Goal: Task Accomplishment & Management: Manage account settings

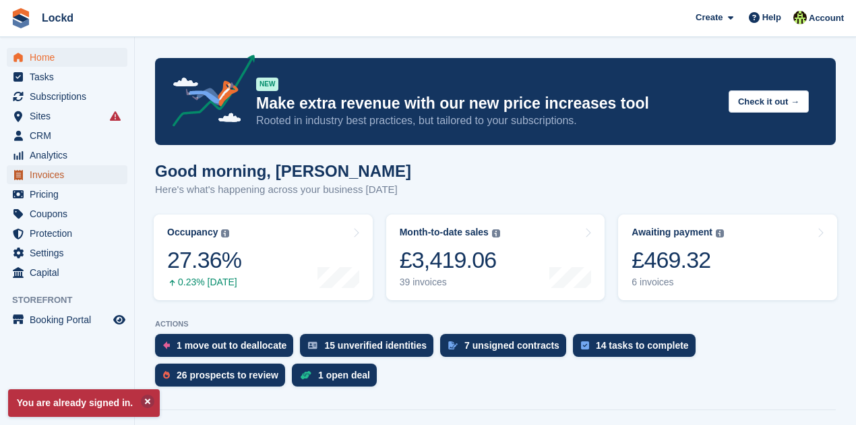
click at [53, 182] on span "Invoices" at bounding box center [70, 174] width 81 height 19
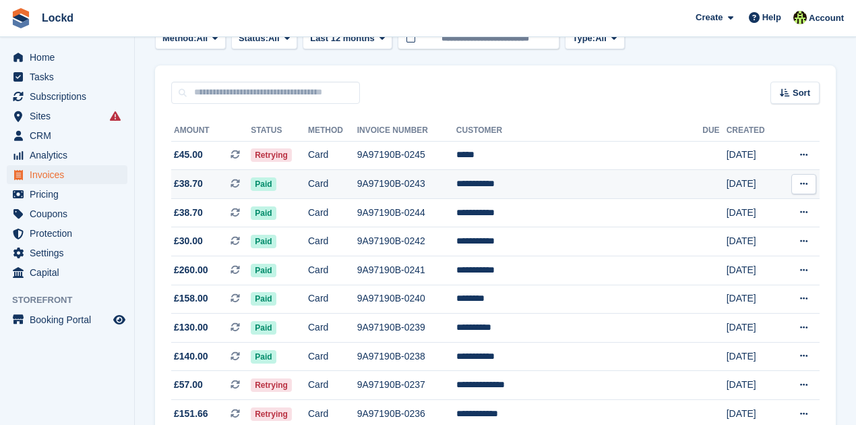
scroll to position [90, 0]
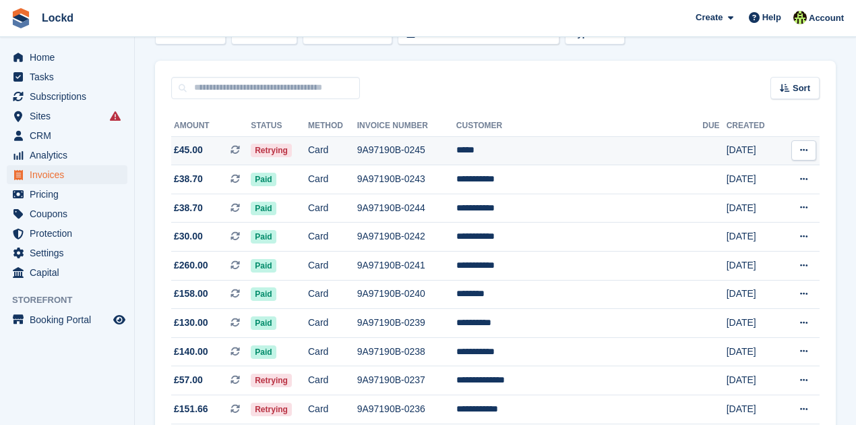
click at [521, 151] on td "*****" at bounding box center [579, 150] width 246 height 29
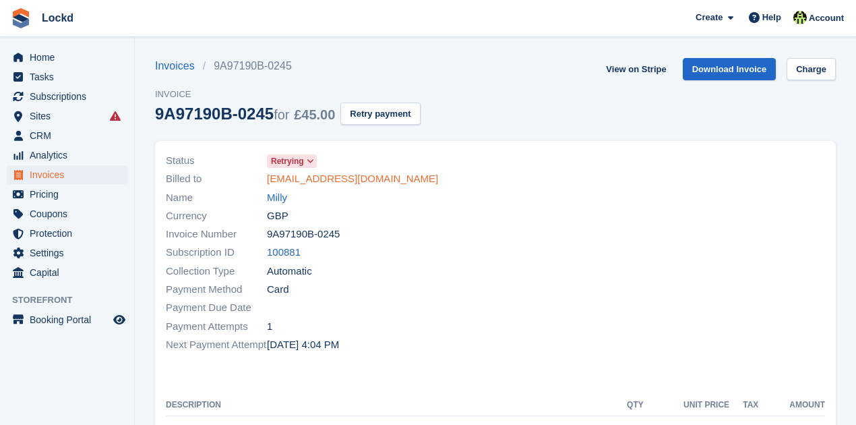
click at [337, 178] on link "[EMAIL_ADDRESS][DOMAIN_NAME]" at bounding box center [352, 179] width 171 height 16
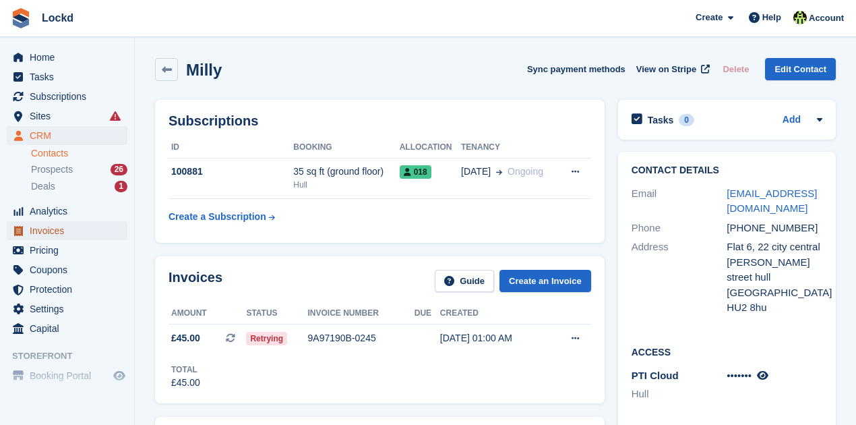
click at [61, 236] on span "Invoices" at bounding box center [70, 230] width 81 height 19
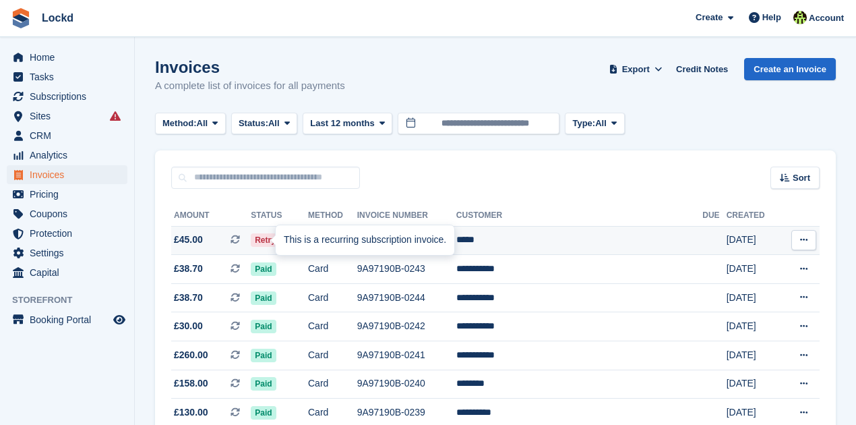
click at [410, 247] on div "This is a recurring subscription invoice." at bounding box center [365, 240] width 179 height 30
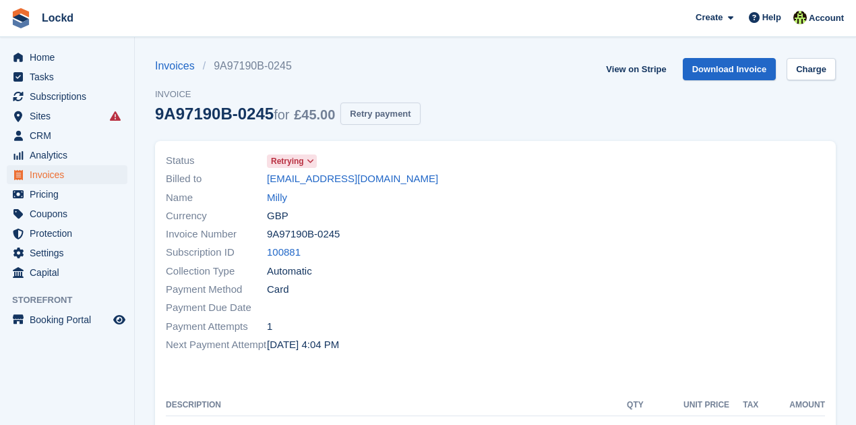
click at [386, 113] on button "Retry payment" at bounding box center [380, 113] width 80 height 22
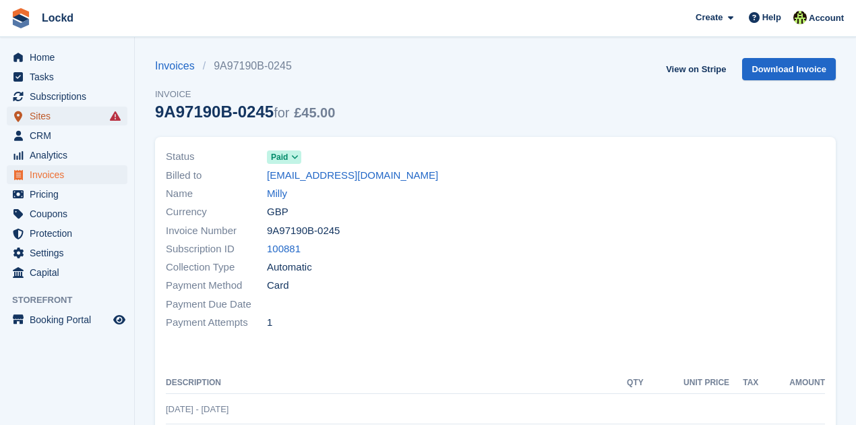
click at [37, 120] on span "Sites" at bounding box center [70, 116] width 81 height 19
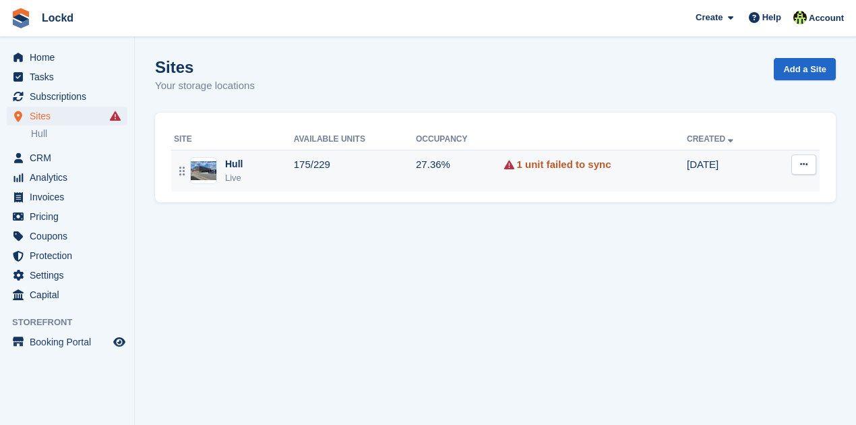
click at [559, 166] on link "1 unit failed to sync" at bounding box center [564, 165] width 94 height 16
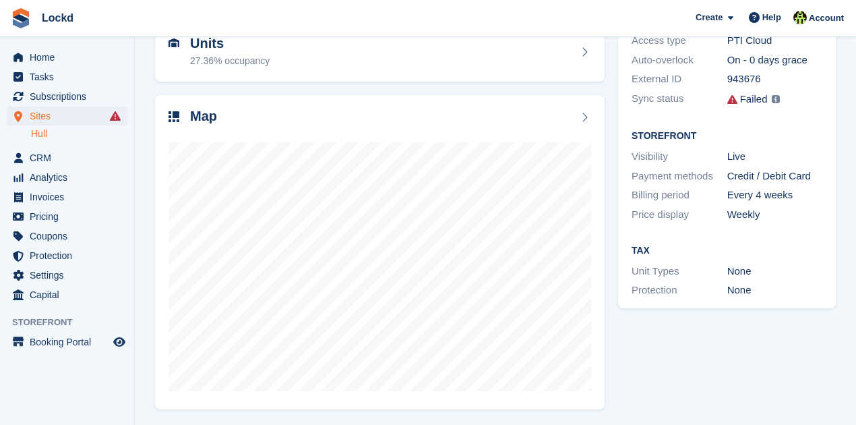
scroll to position [150, 0]
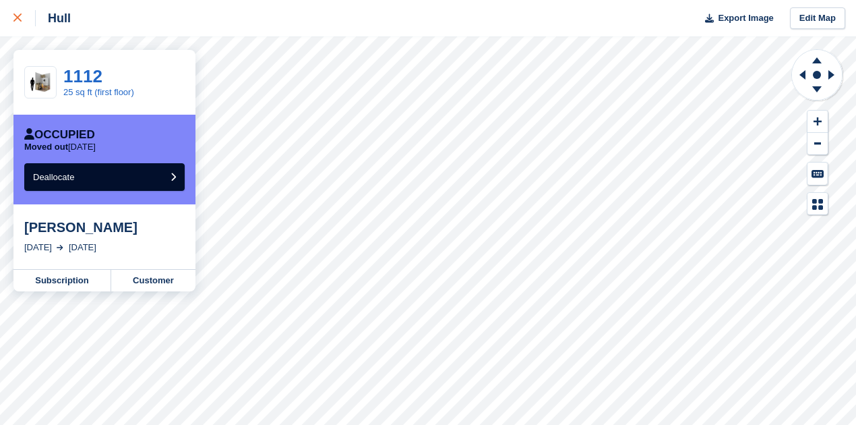
click at [19, 19] on icon at bounding box center [17, 17] width 8 height 8
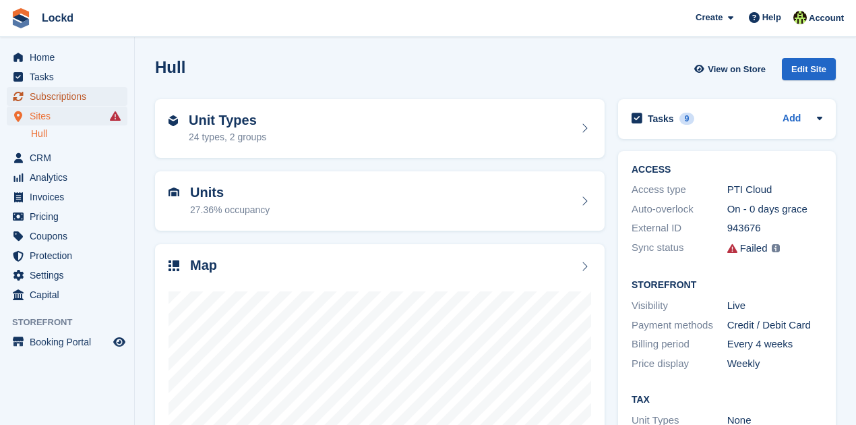
click at [71, 94] on span "Subscriptions" at bounding box center [70, 96] width 81 height 19
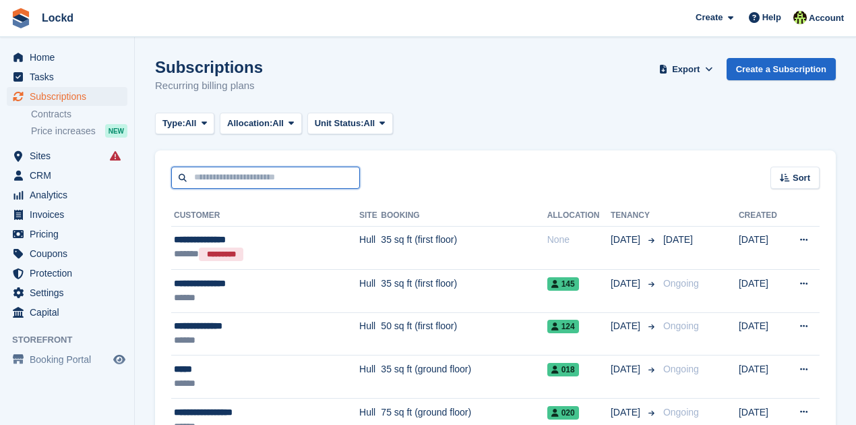
click at [220, 179] on input "text" at bounding box center [265, 177] width 189 height 22
type input "*****"
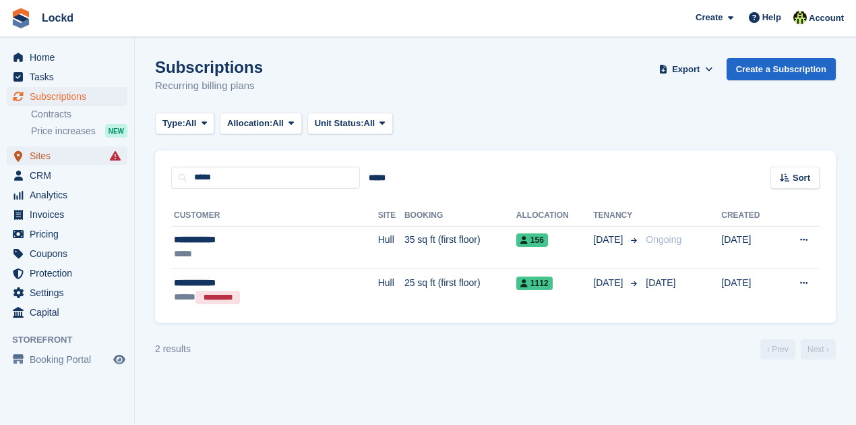
click at [50, 156] on span "Sites" at bounding box center [70, 155] width 81 height 19
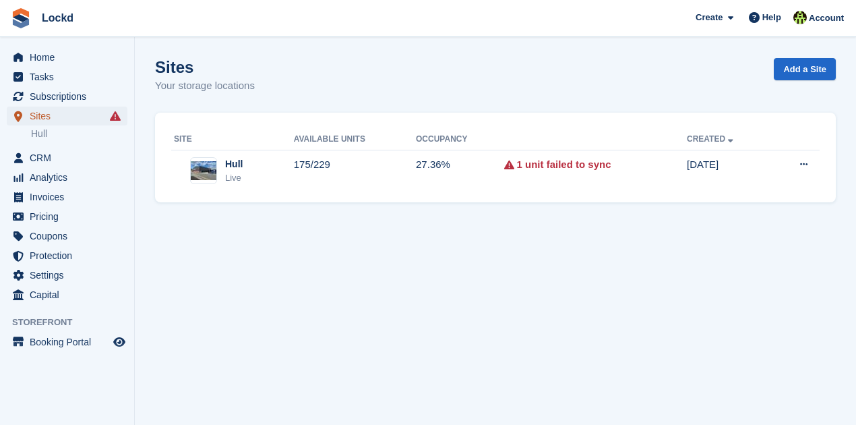
click at [44, 116] on span "Sites" at bounding box center [70, 116] width 81 height 19
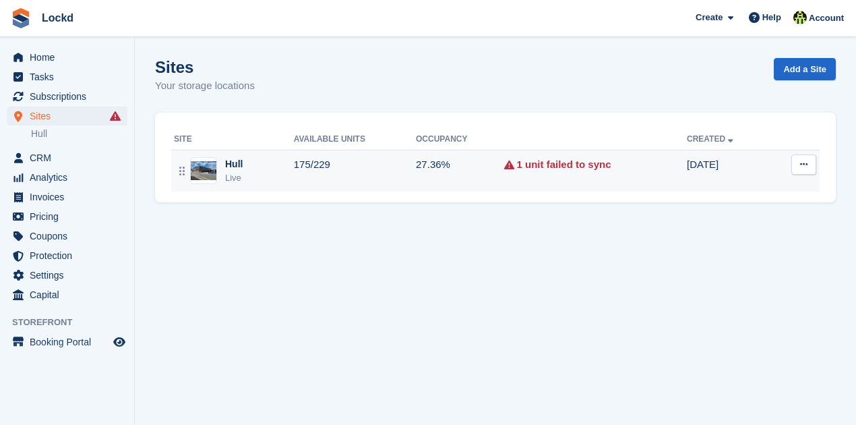
click at [264, 160] on div "Hull Live" at bounding box center [234, 171] width 120 height 28
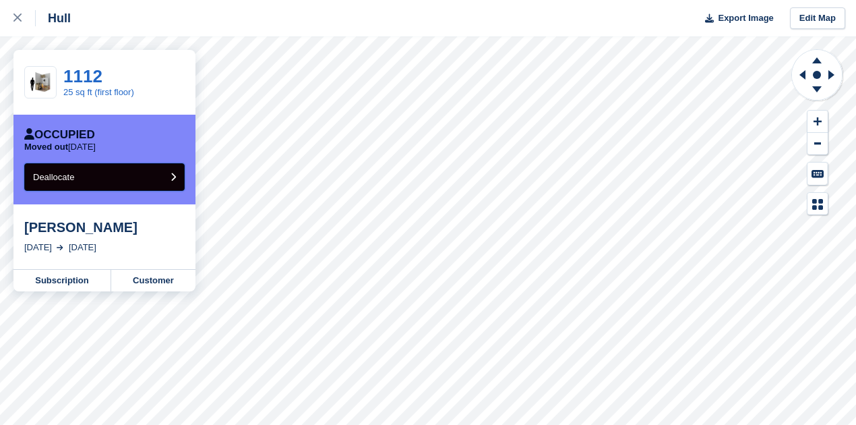
click at [137, 174] on button "Deallocate" at bounding box center [104, 177] width 160 height 28
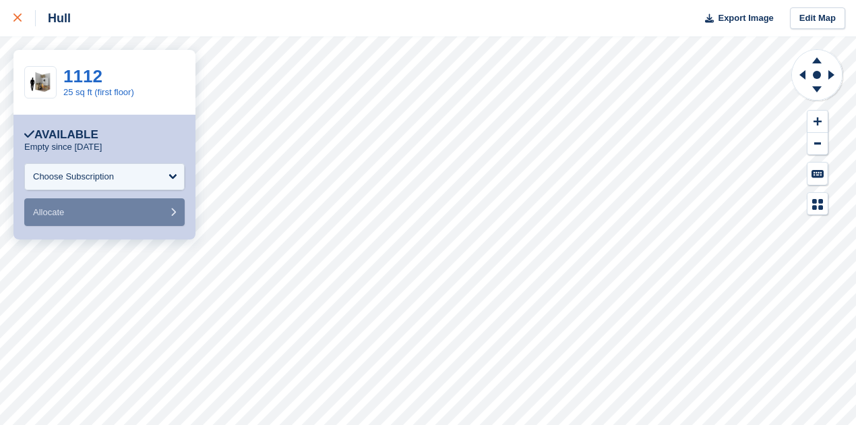
click at [13, 19] on icon at bounding box center [17, 17] width 8 height 8
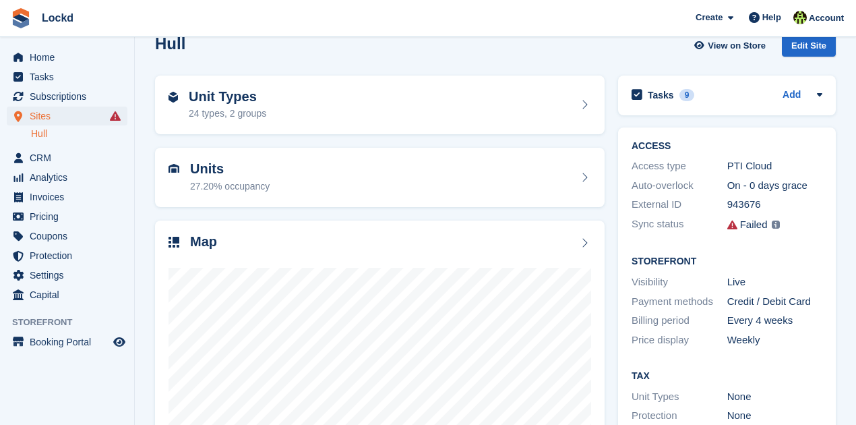
scroll to position [44, 0]
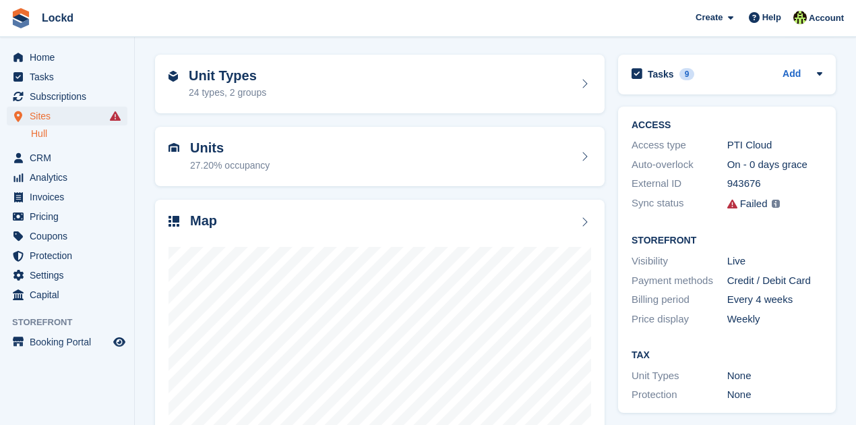
scroll to position [44, 0]
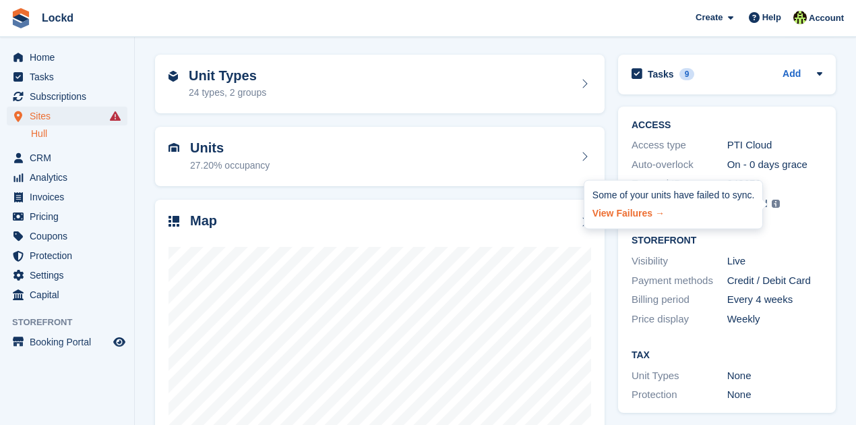
click at [632, 214] on link "View Failures →" at bounding box center [674, 211] width 162 height 19
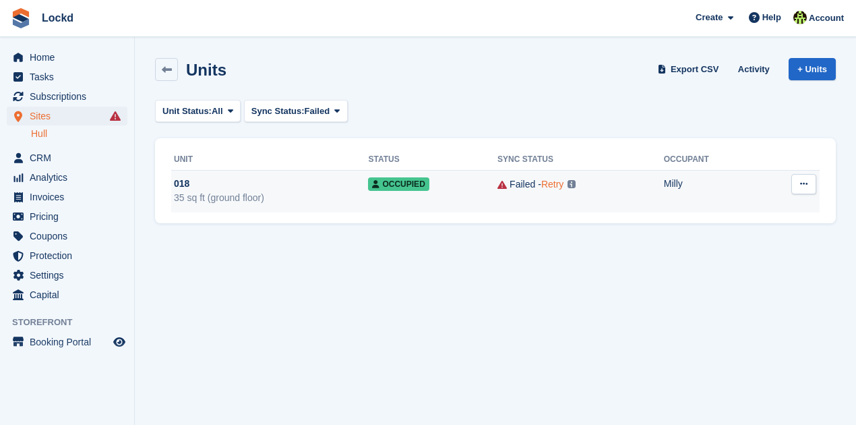
click at [552, 186] on link "Retry" at bounding box center [552, 184] width 22 height 11
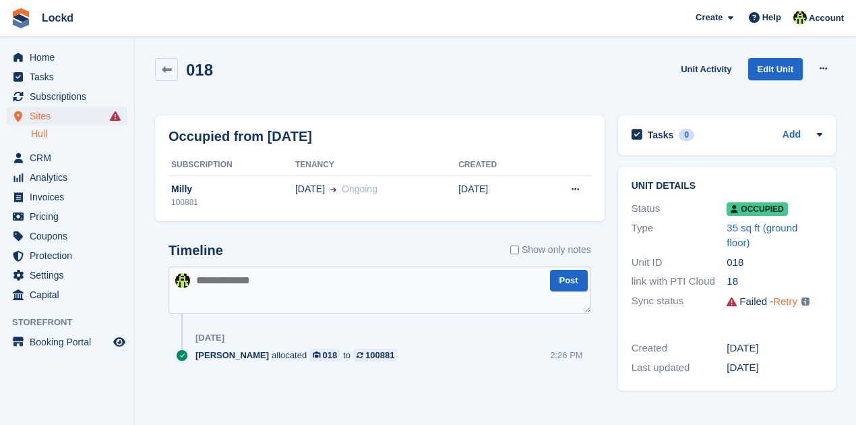
click at [783, 302] on link "Retry" at bounding box center [785, 300] width 24 height 11
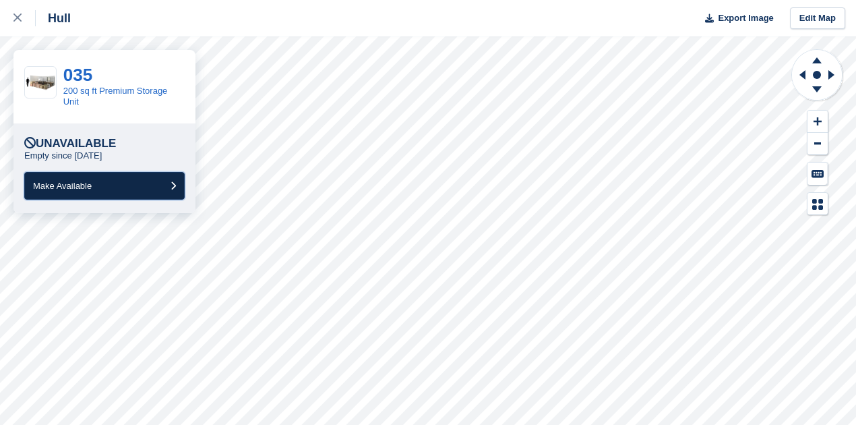
click at [163, 188] on button "Make Available" at bounding box center [104, 186] width 160 height 28
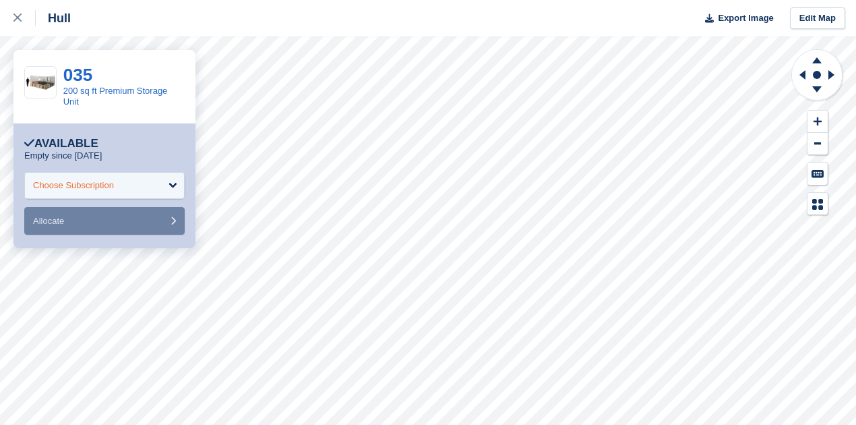
click at [171, 179] on div "Choose Subscription" at bounding box center [104, 185] width 160 height 27
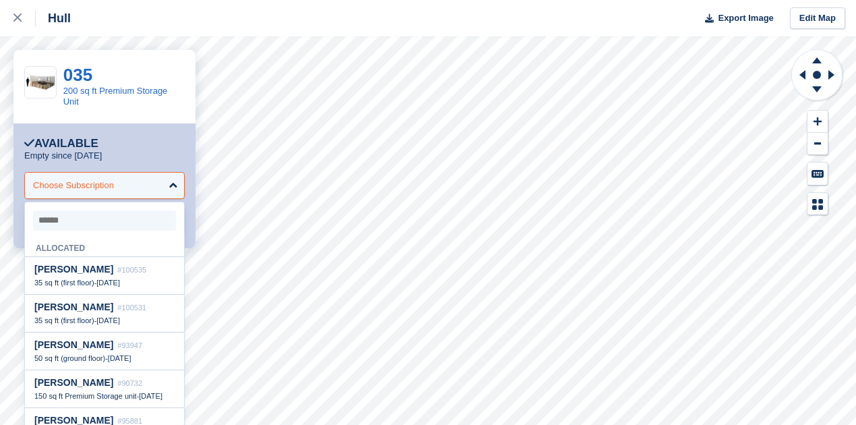
click at [166, 179] on div "Choose Subscription" at bounding box center [104, 185] width 160 height 27
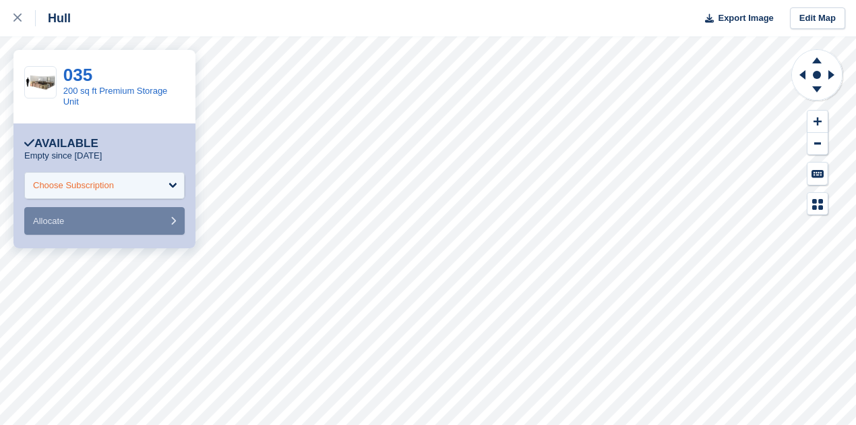
click at [175, 177] on div "Choose Subscription" at bounding box center [104, 185] width 160 height 27
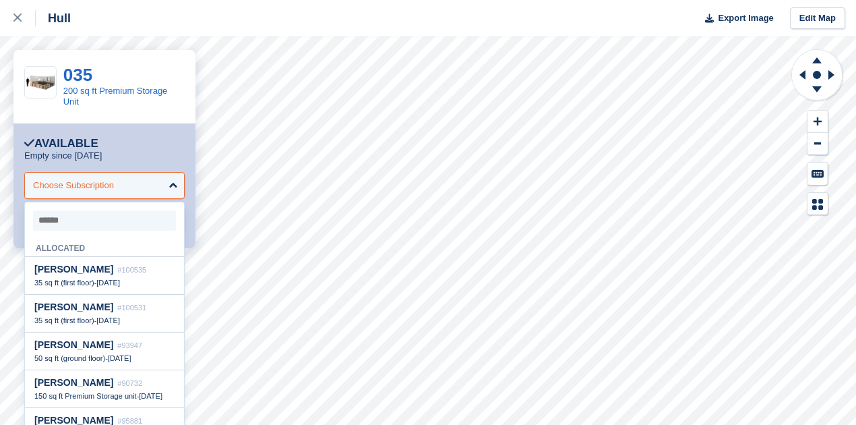
click at [175, 177] on div "Choose Subscription" at bounding box center [104, 185] width 160 height 27
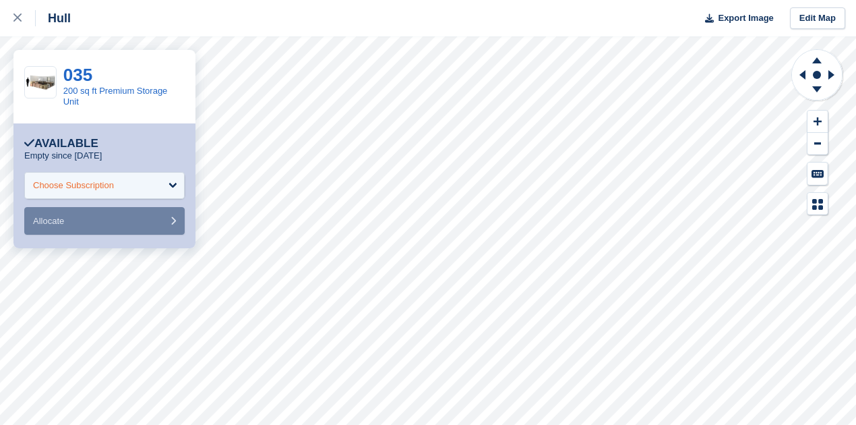
click at [175, 176] on div "Choose Subscription" at bounding box center [104, 185] width 160 height 27
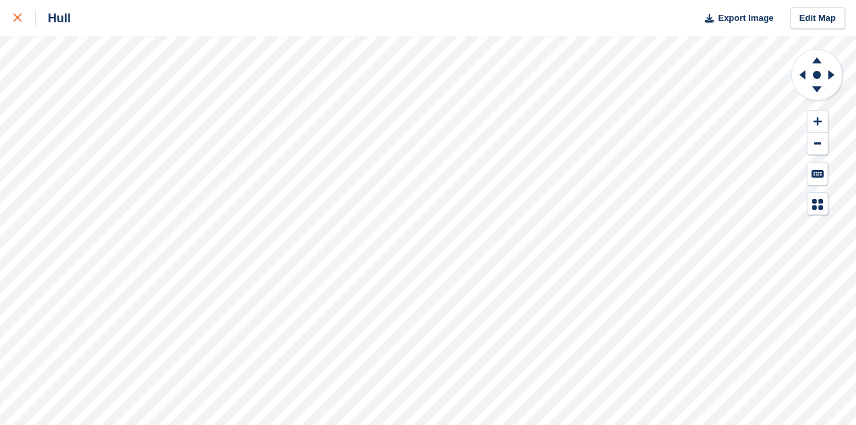
click at [22, 22] on div at bounding box center [24, 18] width 22 height 16
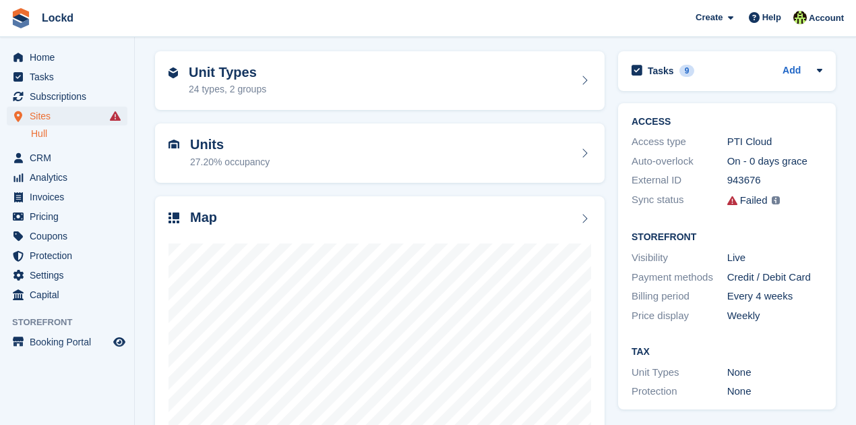
scroll to position [135, 0]
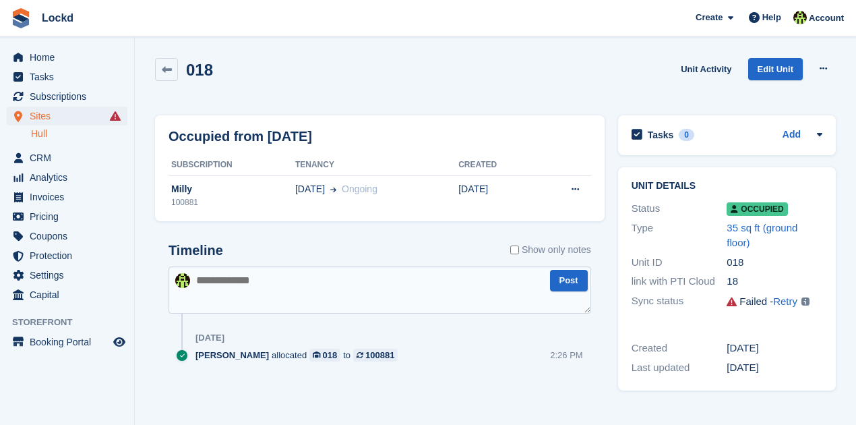
click at [604, 65] on div "018 Unit Activity Edit Unit Overlock Deallocate" at bounding box center [495, 77] width 681 height 38
click at [603, 348] on div "Timeline Show only notes Post [DATE] [PERSON_NAME] allocated 018 to 100881 2:26…" at bounding box center [380, 315] width 450 height 173
click at [729, 305] on icon at bounding box center [732, 302] width 10 height 10
click at [806, 302] on img at bounding box center [805, 301] width 8 height 8
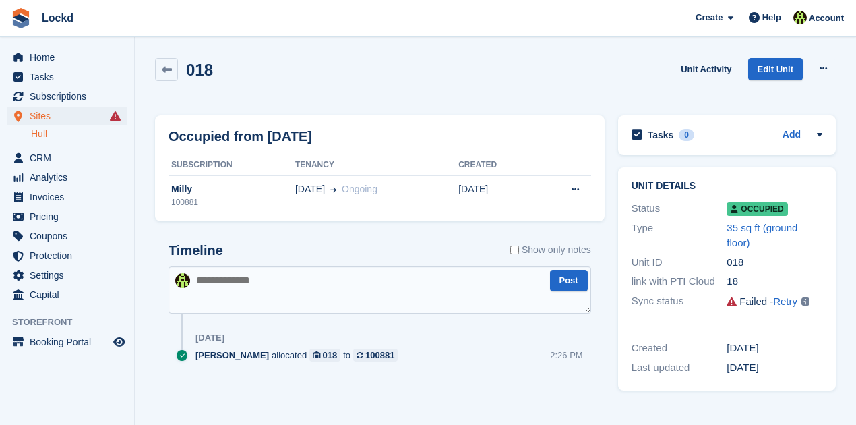
click at [593, 66] on div "018 Unit Activity Edit Unit Overlock Deallocate" at bounding box center [495, 77] width 681 height 38
click at [767, 16] on span "Help" at bounding box center [771, 17] width 19 height 13
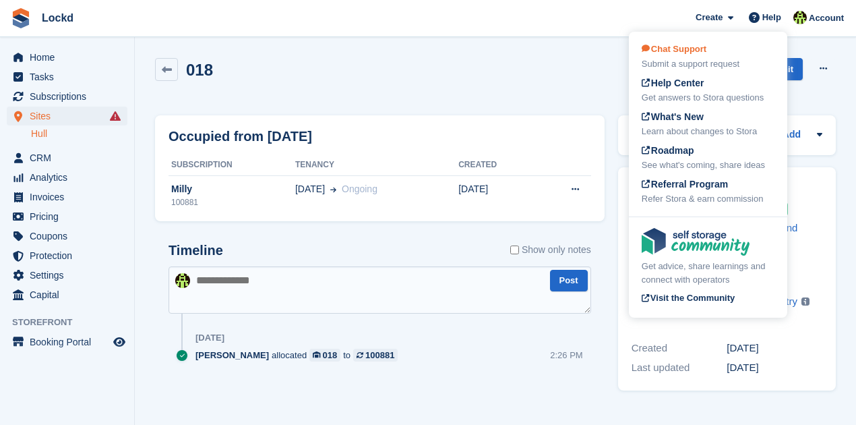
click at [692, 51] on span "Chat Support" at bounding box center [674, 49] width 65 height 10
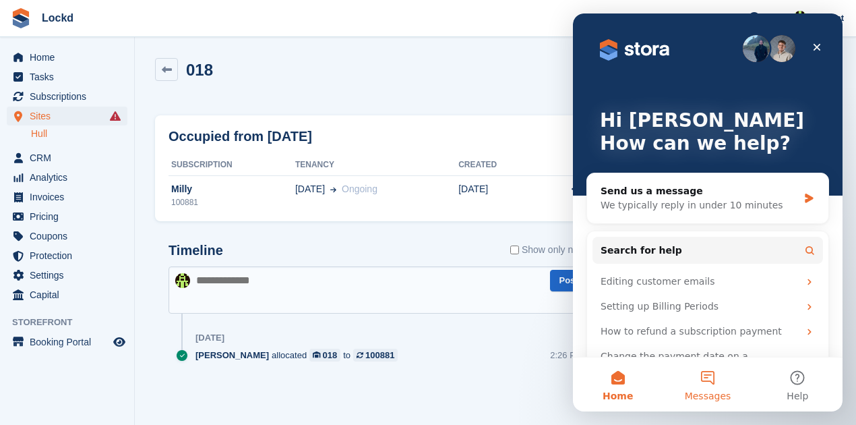
click at [705, 394] on span "Messages" at bounding box center [708, 395] width 47 height 9
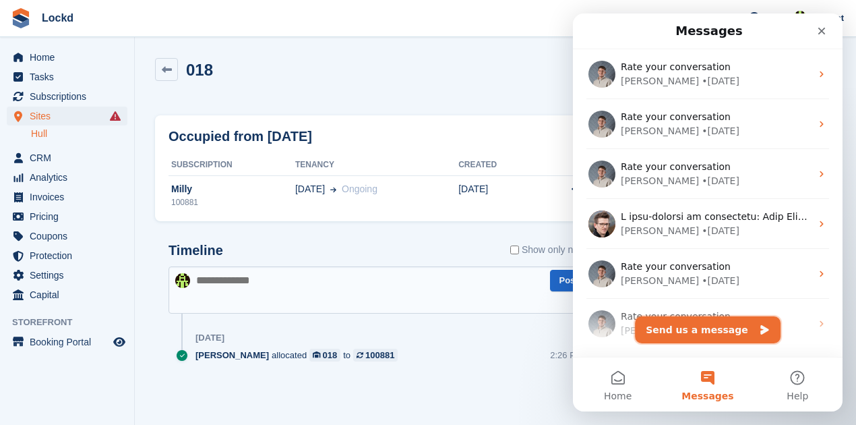
click at [706, 332] on button "Send us a message" at bounding box center [708, 329] width 146 height 27
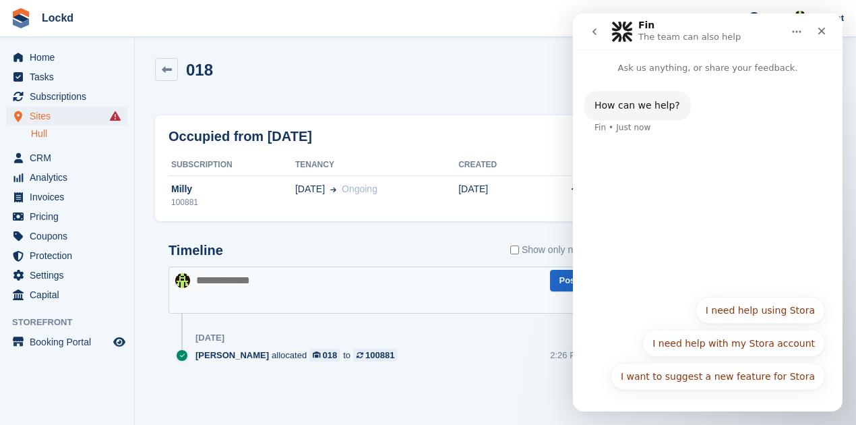
click at [766, 317] on button "I need help using Stora" at bounding box center [760, 310] width 129 height 27
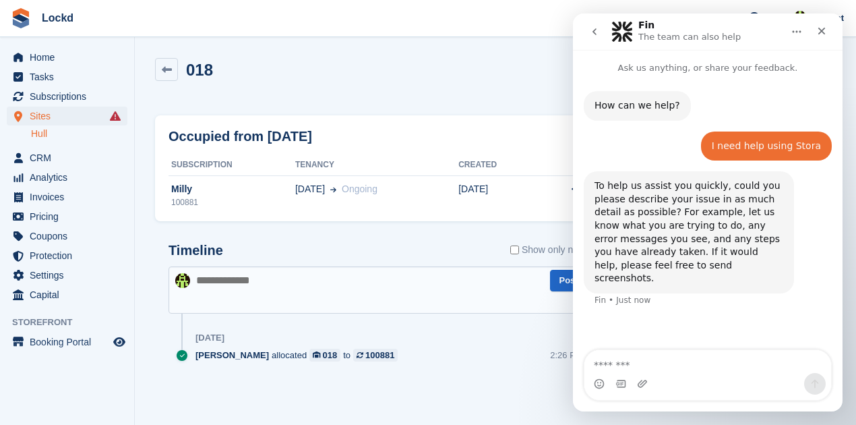
click at [671, 369] on textarea "Message…" at bounding box center [707, 361] width 247 height 23
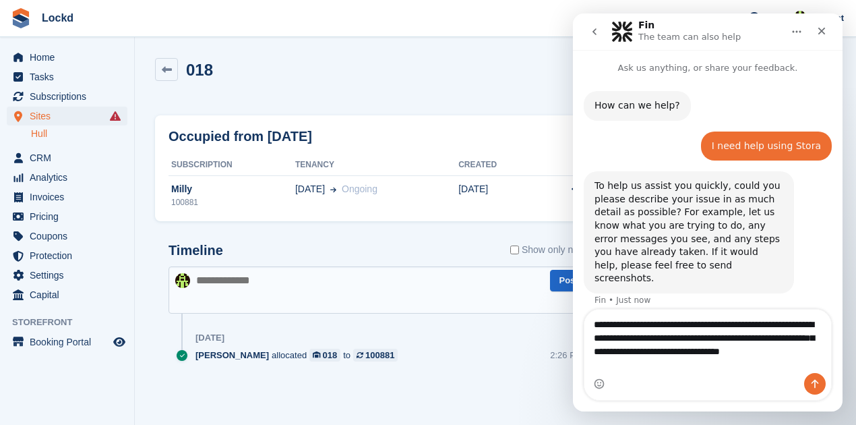
click at [744, 352] on textarea "**********" at bounding box center [707, 340] width 247 height 63
click at [644, 367] on textarea "**********" at bounding box center [707, 340] width 247 height 63
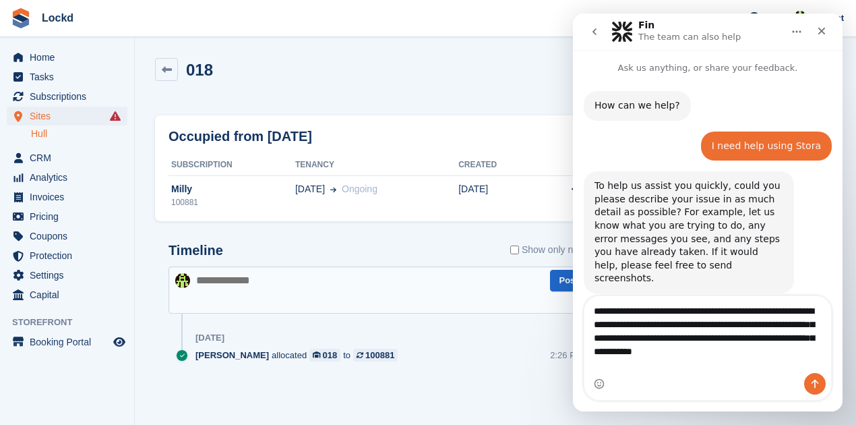
type textarea "**********"
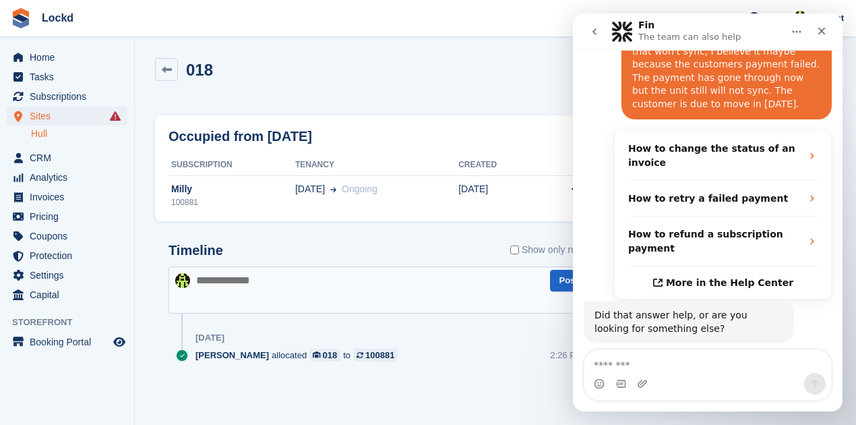
scroll to position [280, 0]
click at [782, 368] on button "Get more help 👤" at bounding box center [774, 381] width 102 height 27
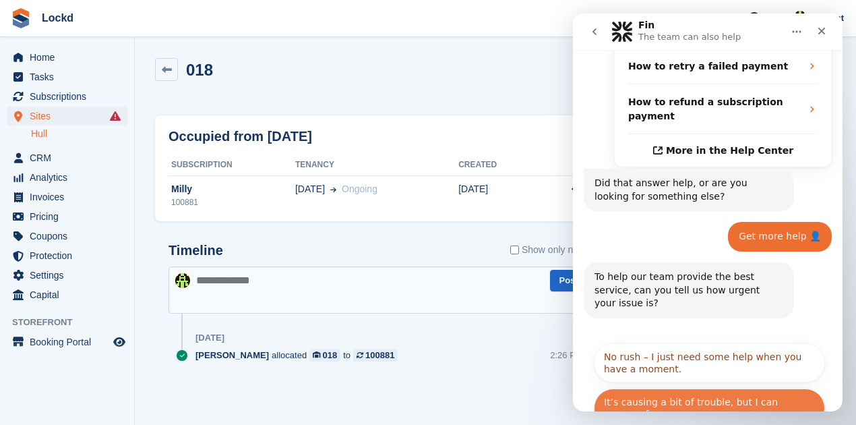
scroll to position [415, 0]
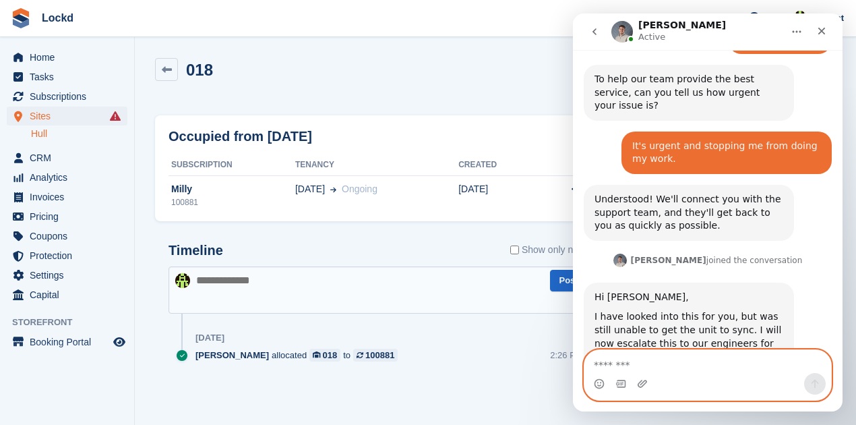
scroll to position [611, 0]
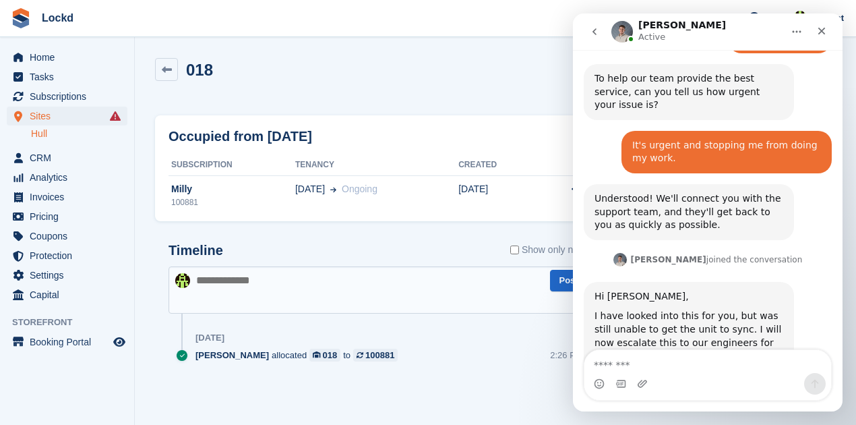
click at [468, 24] on span "Lockd Create Subscription Invoice Contact Deal Discount Page Help Chat Support …" at bounding box center [428, 18] width 856 height 36
click at [822, 31] on icon "Close" at bounding box center [821, 31] width 11 height 11
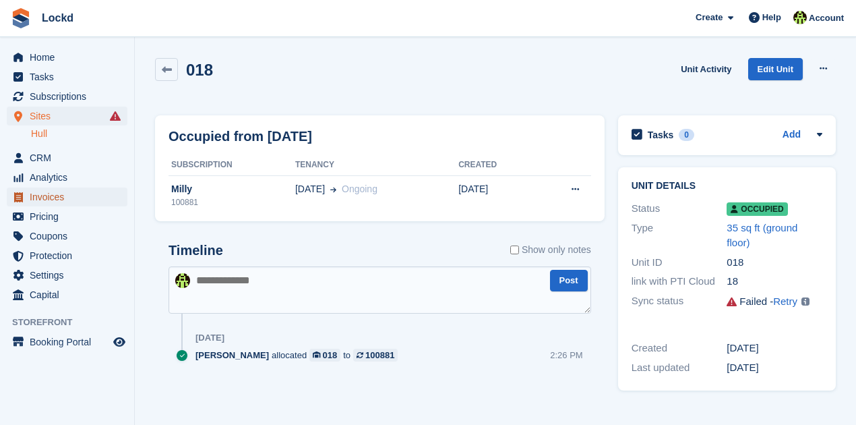
click at [53, 198] on span "Invoices" at bounding box center [70, 196] width 81 height 19
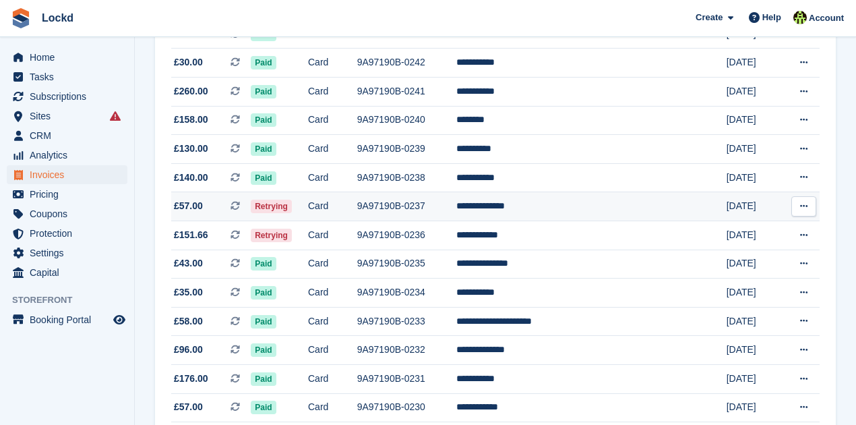
scroll to position [224, 0]
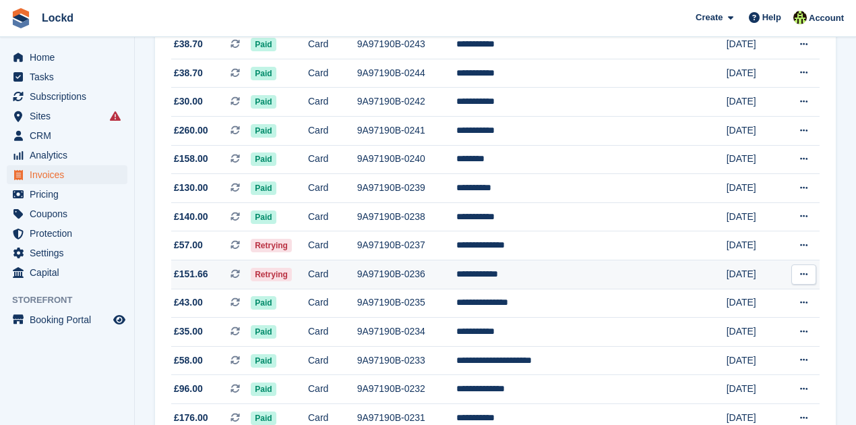
click at [417, 275] on td "9A97190B-0236" at bounding box center [406, 274] width 99 height 29
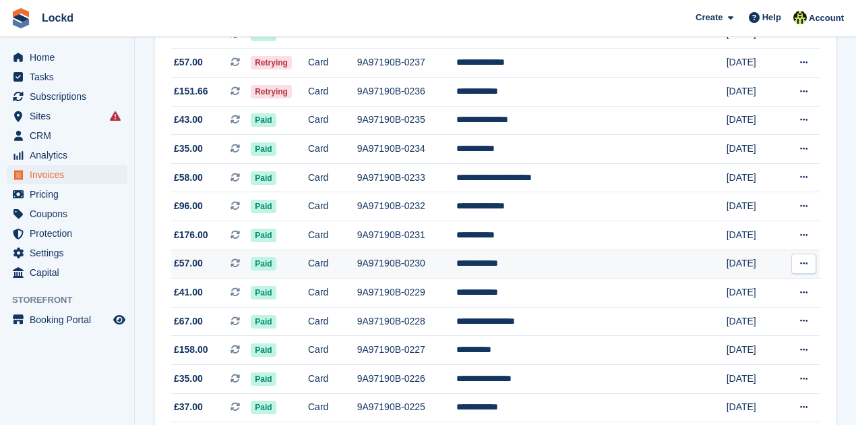
scroll to position [314, 0]
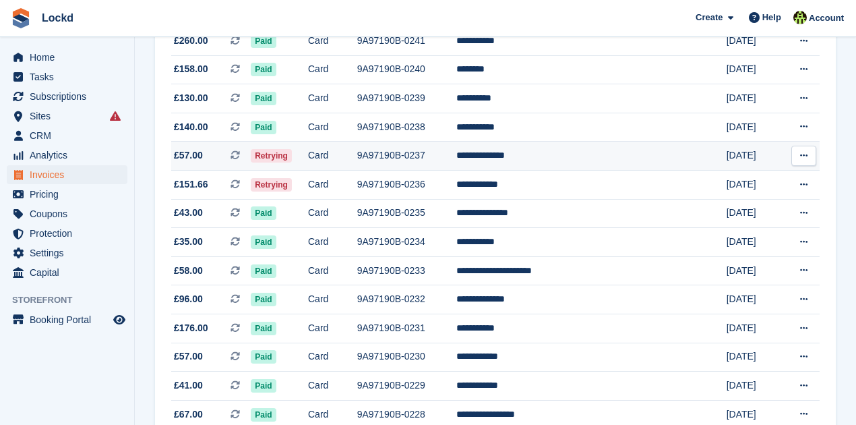
click at [411, 155] on td "9A97190B-0237" at bounding box center [406, 156] width 99 height 29
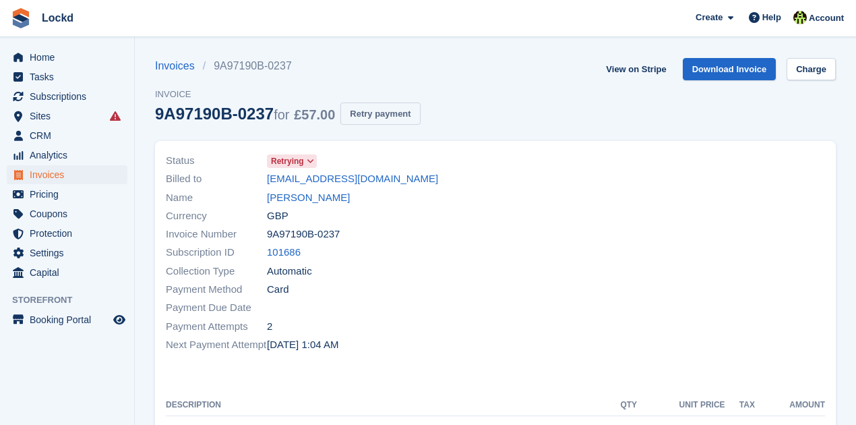
click at [392, 108] on button "Retry payment" at bounding box center [380, 113] width 80 height 22
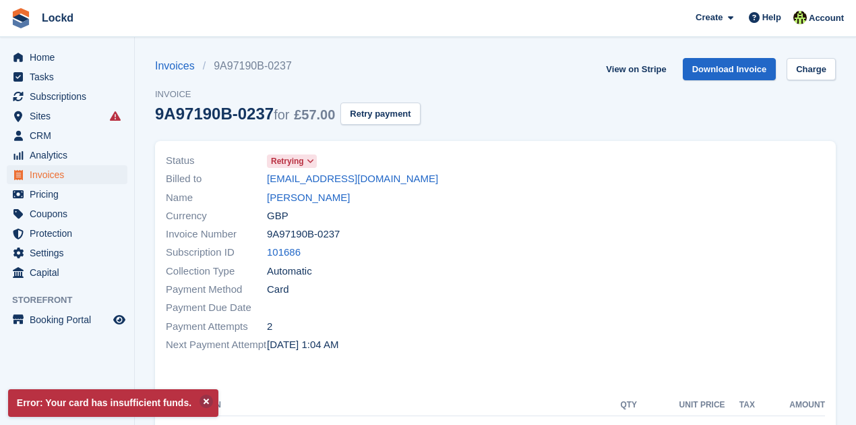
click at [537, 241] on div at bounding box center [664, 253] width 338 height 218
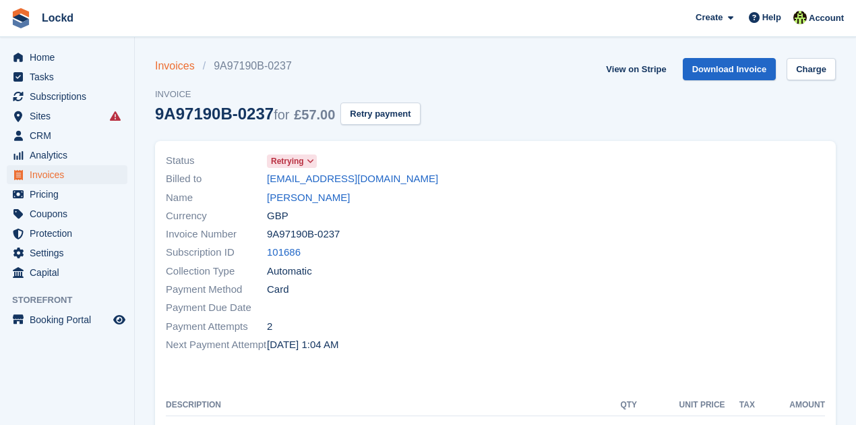
click at [170, 65] on link "Invoices" at bounding box center [179, 66] width 48 height 16
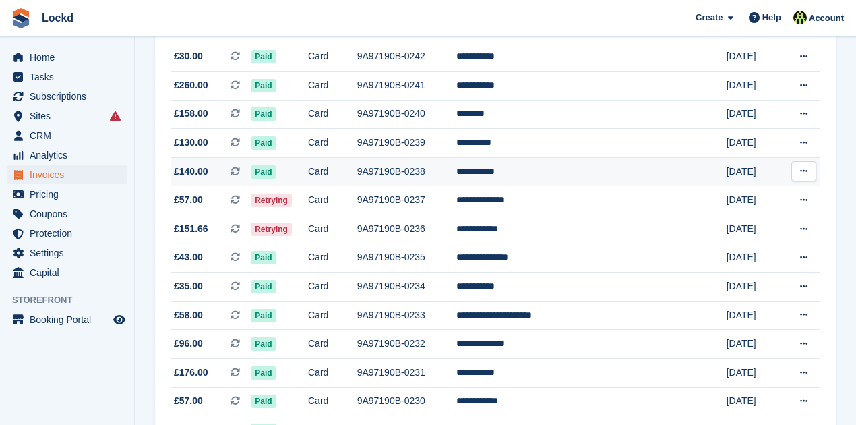
scroll to position [314, 0]
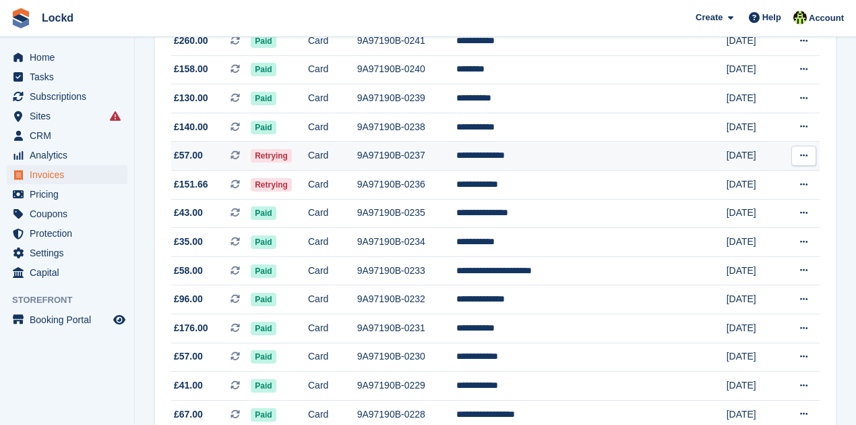
click at [536, 156] on td "**********" at bounding box center [579, 156] width 246 height 29
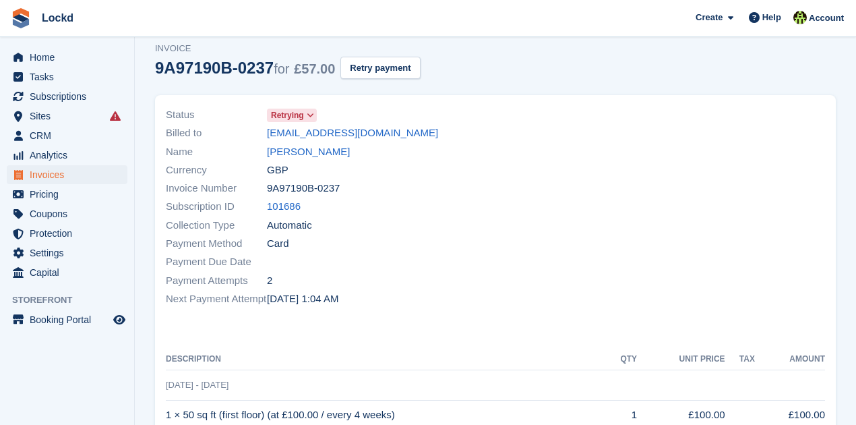
scroll to position [44, 0]
click at [282, 207] on link "101686" at bounding box center [284, 208] width 34 height 16
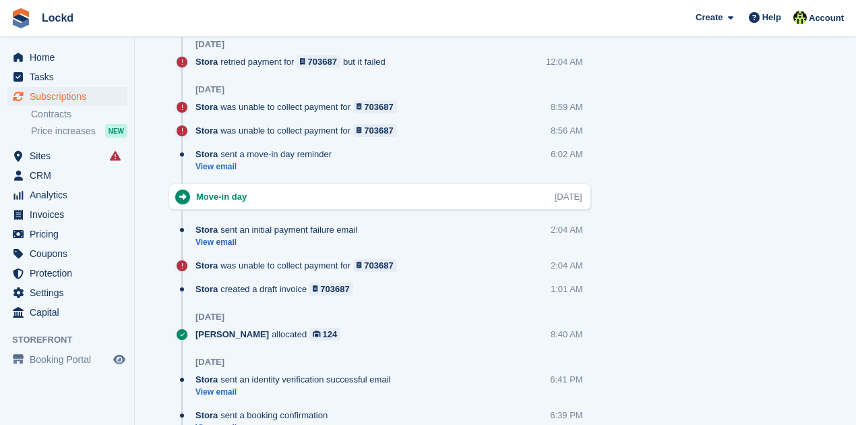
scroll to position [875, 0]
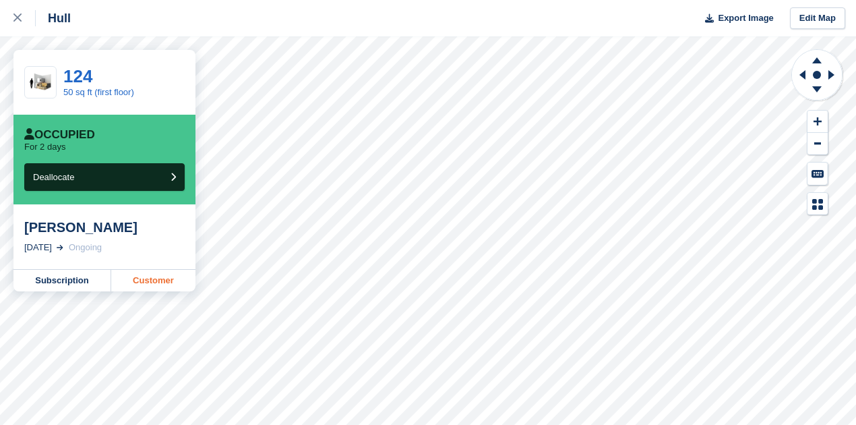
click at [143, 286] on link "Customer" at bounding box center [153, 281] width 84 height 22
click at [15, 21] on icon at bounding box center [17, 17] width 8 height 8
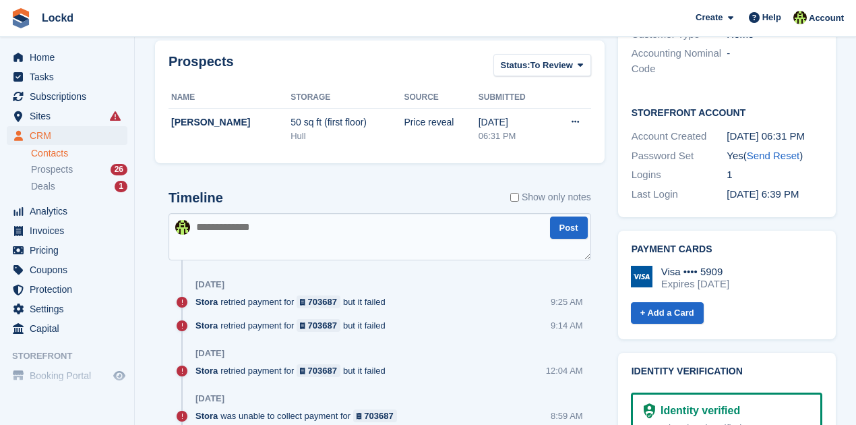
scroll to position [586, 0]
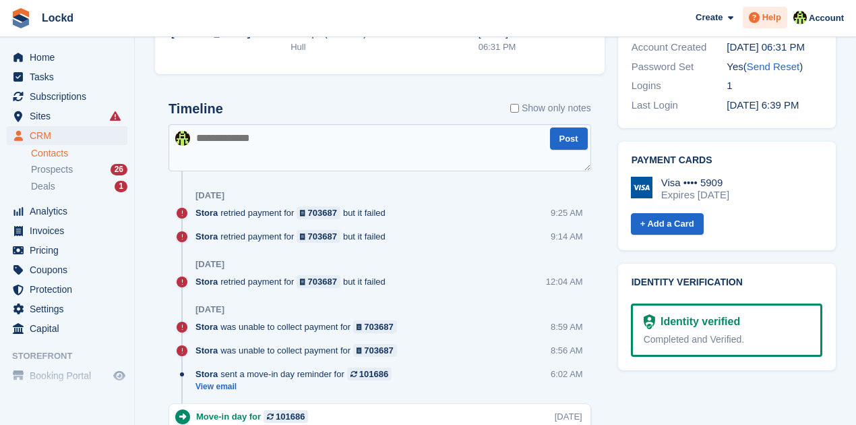
click at [777, 24] on span "Help" at bounding box center [771, 17] width 19 height 13
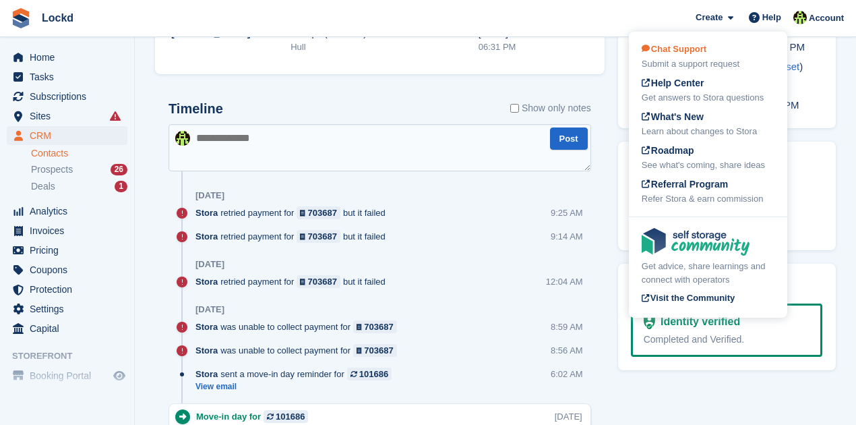
click at [688, 53] on span "Chat Support" at bounding box center [674, 49] width 65 height 10
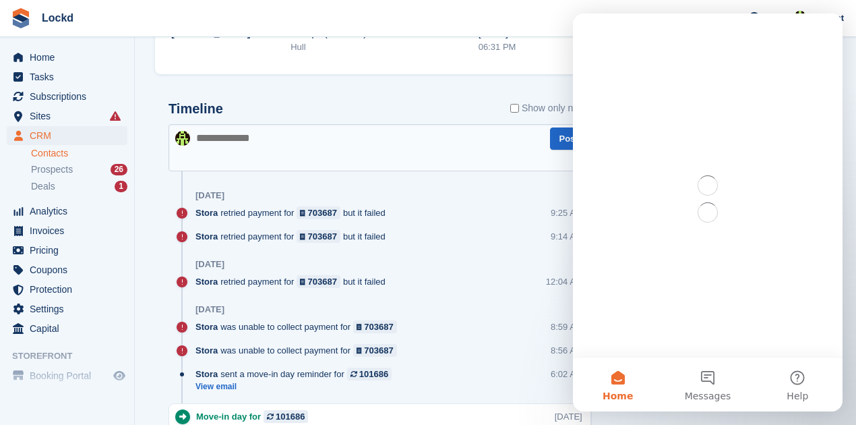
scroll to position [0, 0]
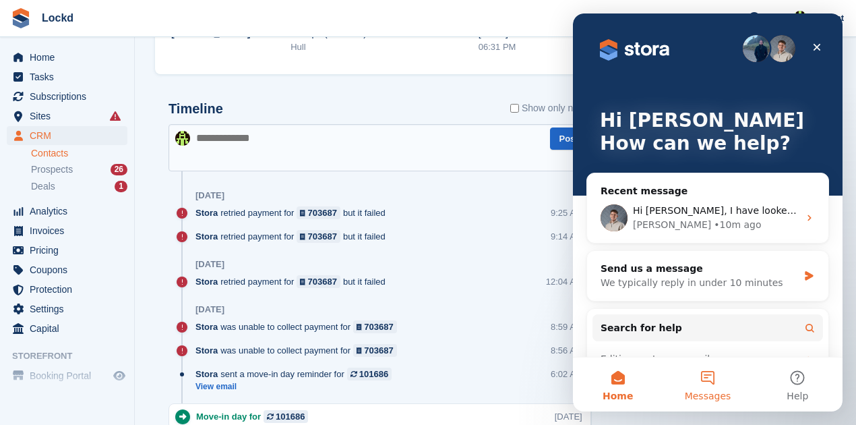
click at [707, 383] on button "Messages" at bounding box center [708, 384] width 90 height 54
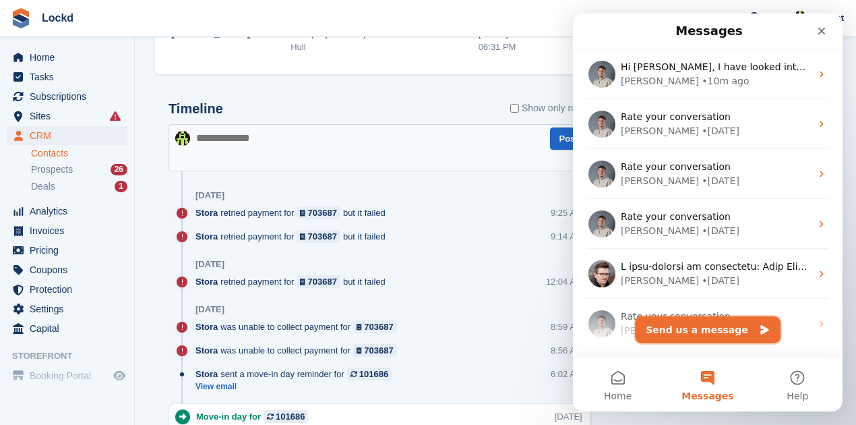
click at [698, 325] on button "Send us a message" at bounding box center [708, 329] width 146 height 27
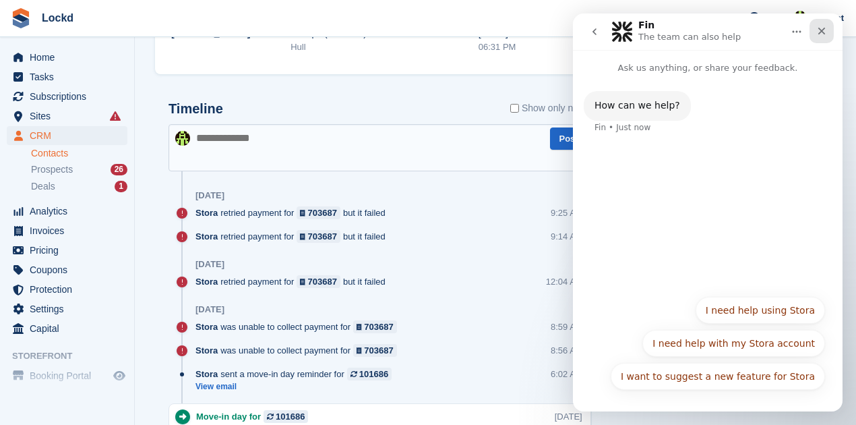
click at [818, 31] on icon "Close" at bounding box center [821, 31] width 11 height 11
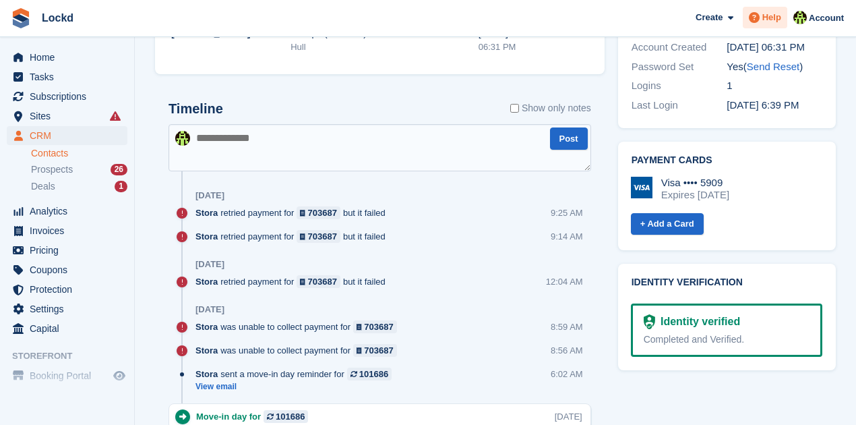
click at [765, 22] on span "Help" at bounding box center [771, 17] width 19 height 13
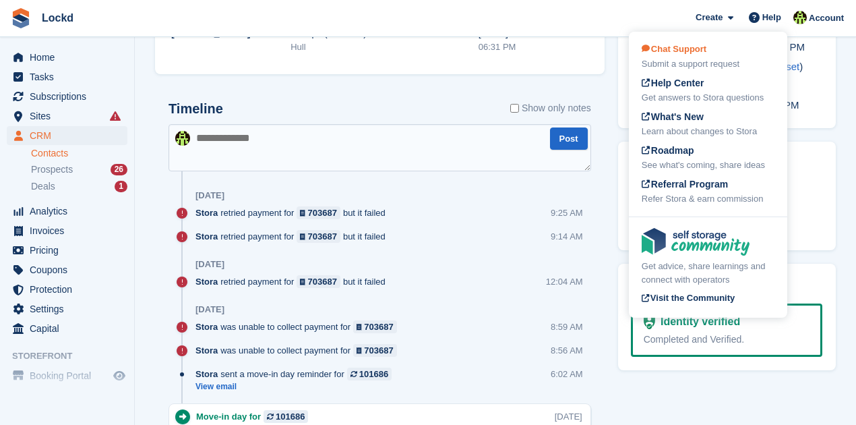
click at [681, 49] on span "Chat Support" at bounding box center [674, 49] width 65 height 10
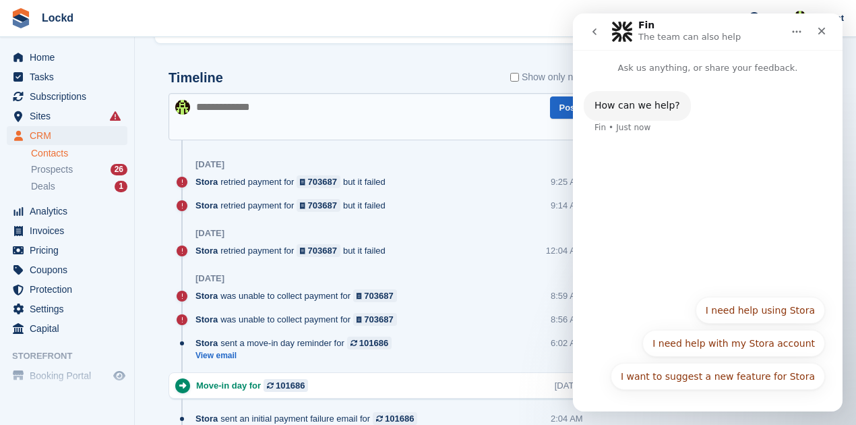
scroll to position [632, 0]
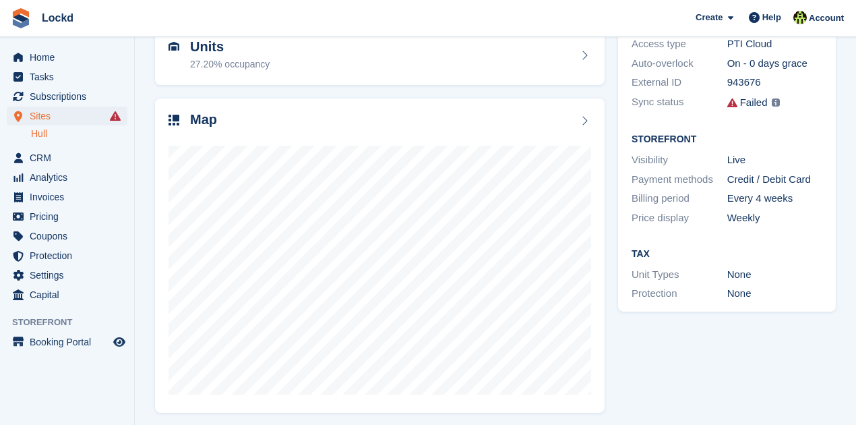
scroll to position [150, 0]
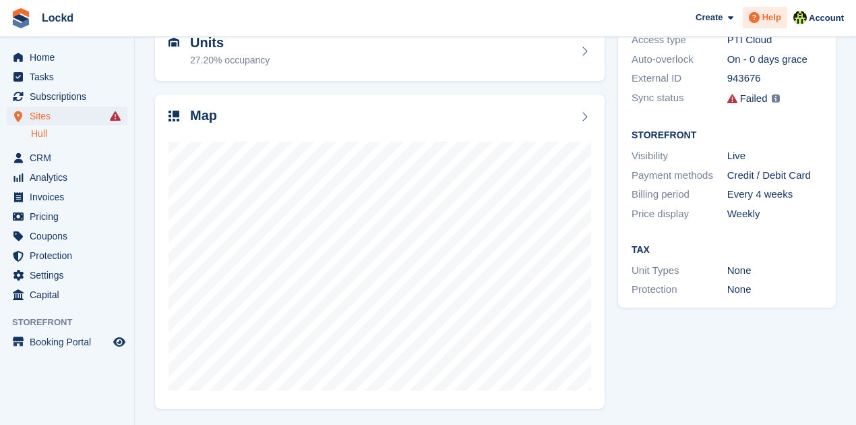
click at [777, 13] on span "Help" at bounding box center [771, 17] width 19 height 13
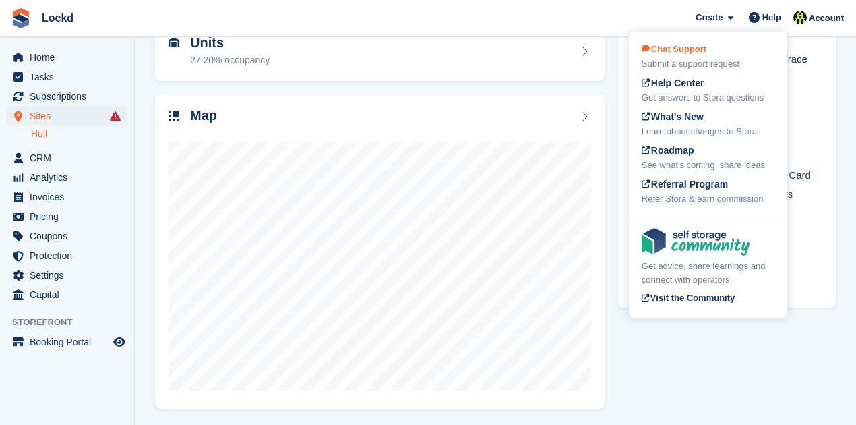
click at [696, 58] on div "Submit a support request" at bounding box center [708, 63] width 133 height 13
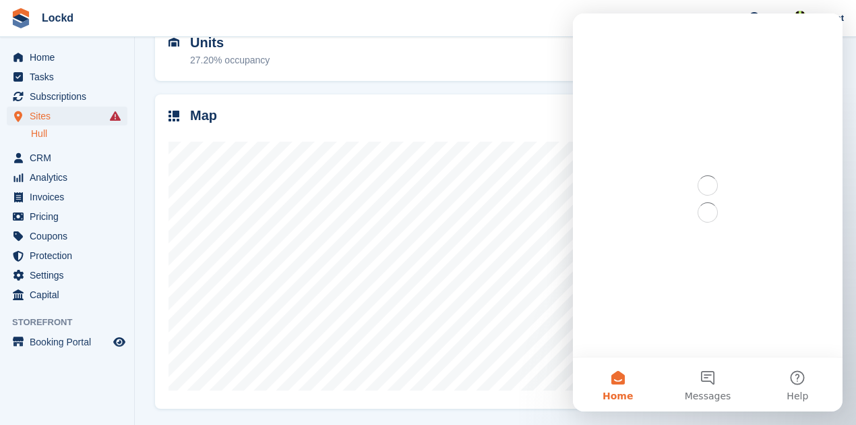
scroll to position [0, 0]
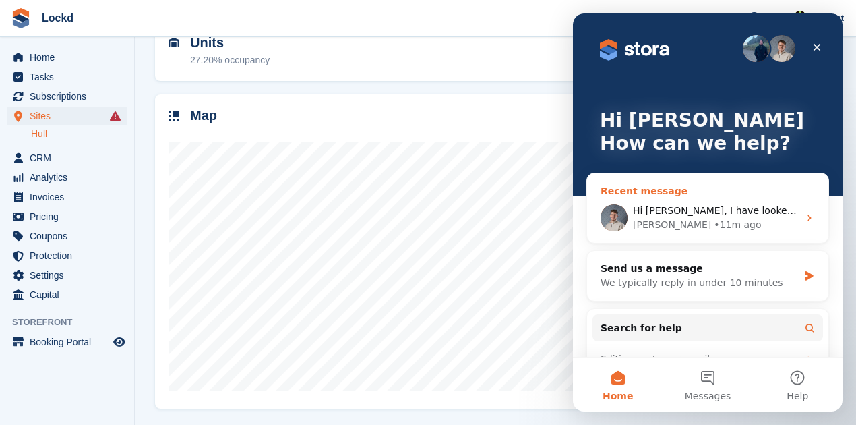
click at [746, 220] on div "Bradley • 11m ago" at bounding box center [716, 225] width 166 height 14
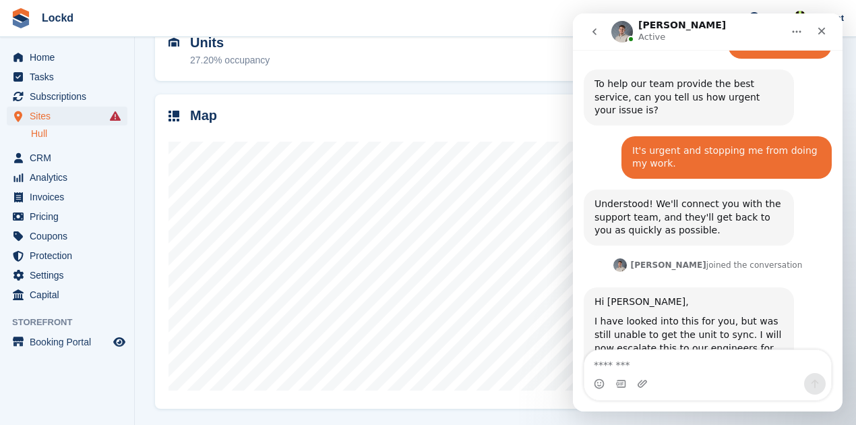
scroll to position [611, 0]
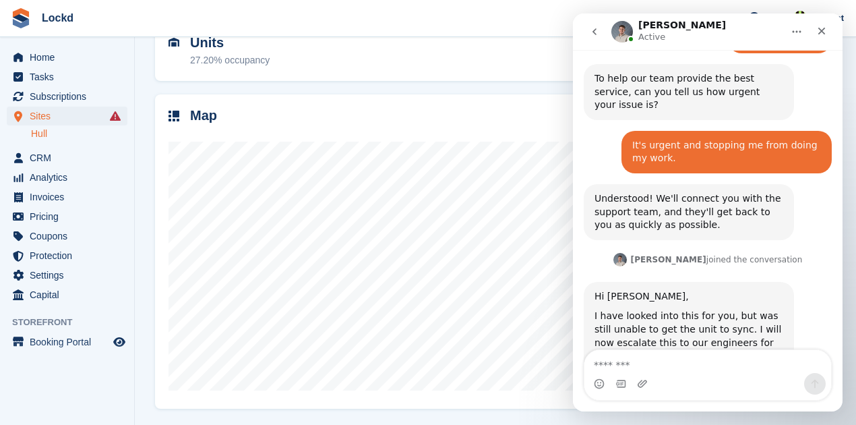
click at [606, 363] on textarea "Message…" at bounding box center [707, 361] width 247 height 23
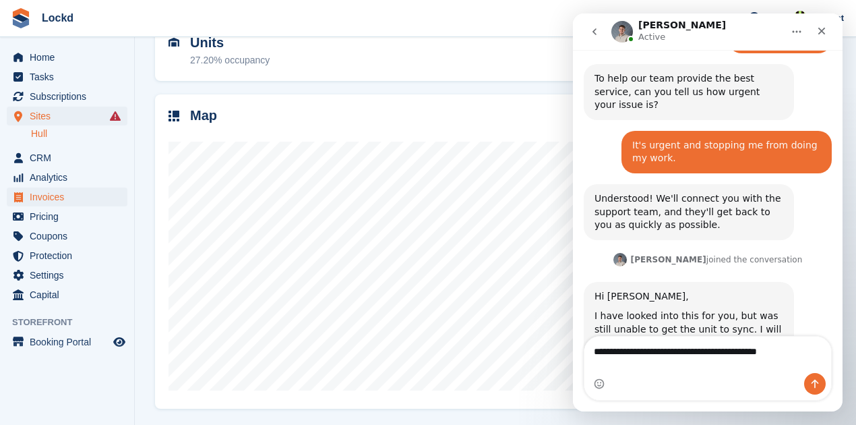
type textarea "**********"
click at [55, 198] on span "Invoices" at bounding box center [70, 196] width 81 height 19
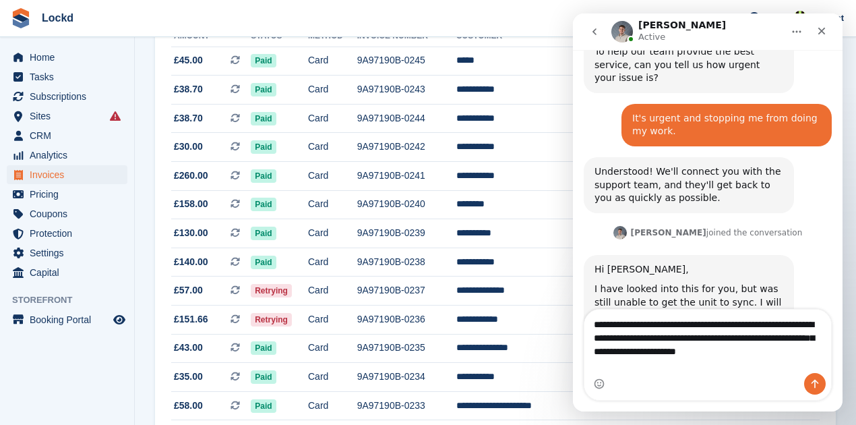
scroll to position [651, 0]
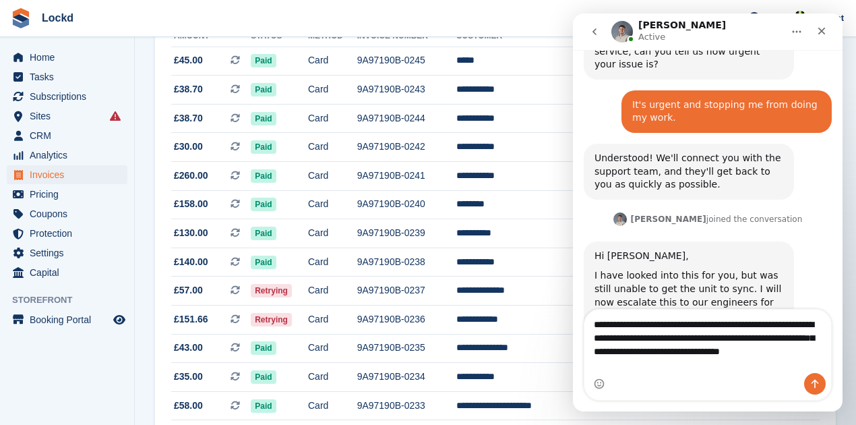
type textarea "**********"
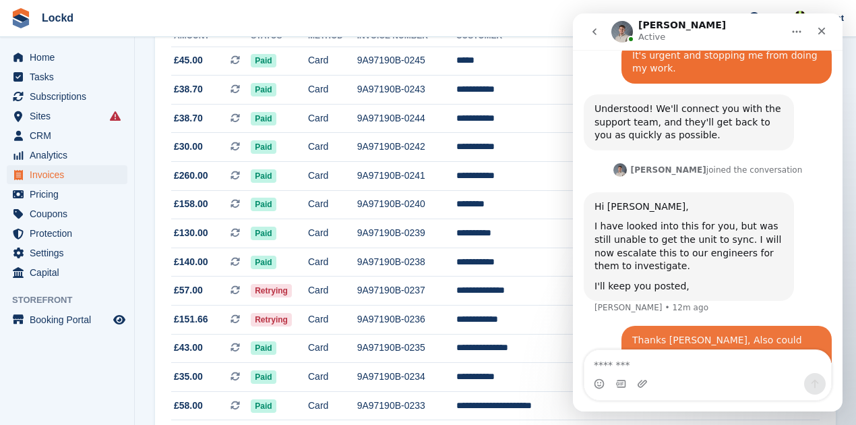
scroll to position [704, 0]
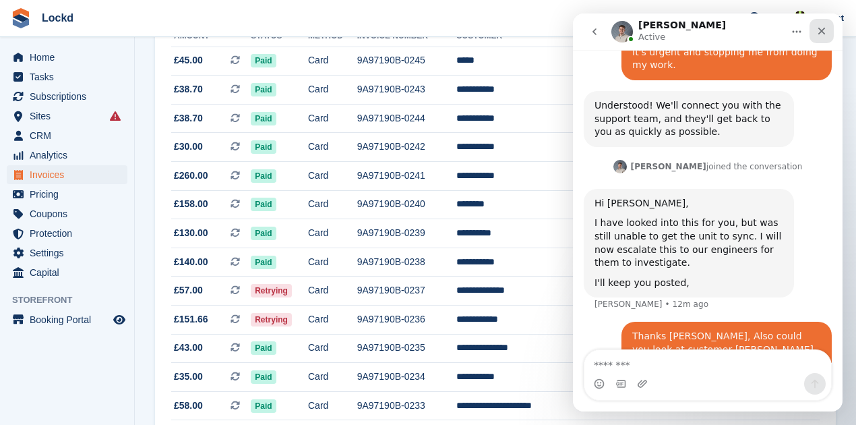
click at [825, 32] on icon "Close" at bounding box center [821, 31] width 11 height 11
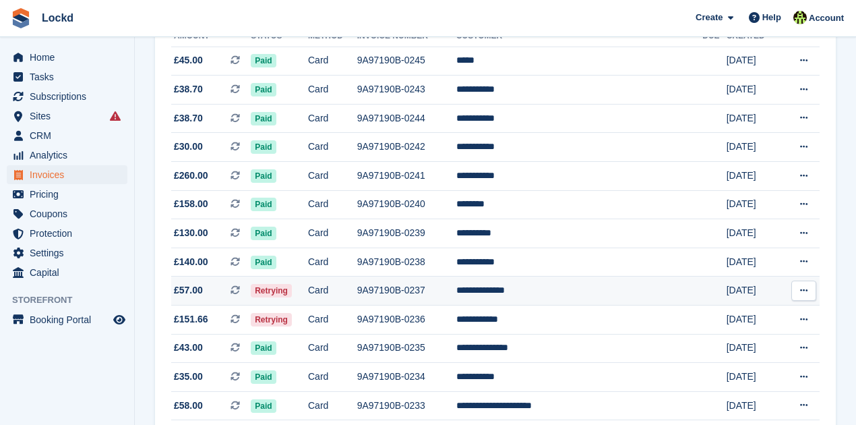
click at [801, 289] on icon at bounding box center [803, 290] width 7 height 9
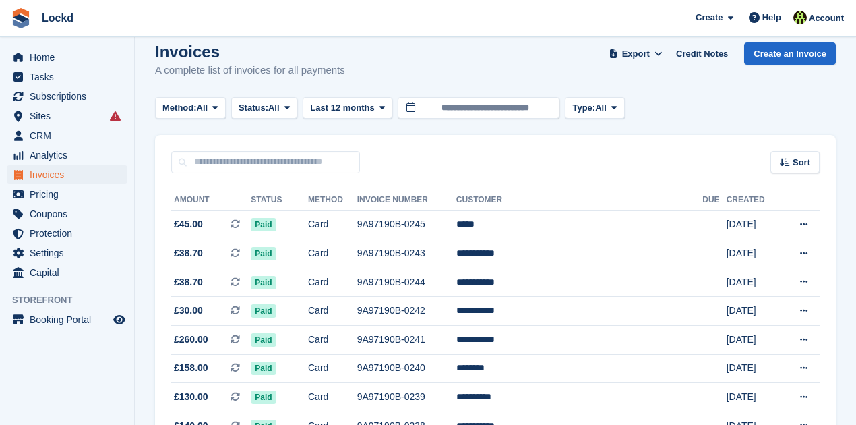
scroll to position [0, 0]
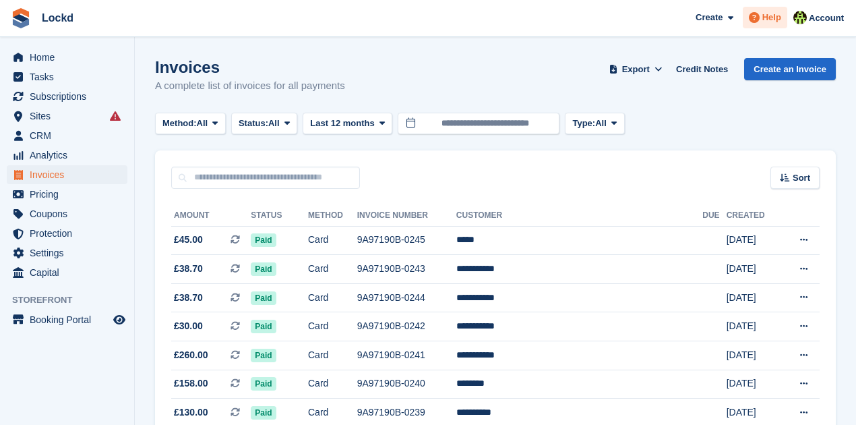
click at [783, 15] on div "Help" at bounding box center [765, 18] width 44 height 22
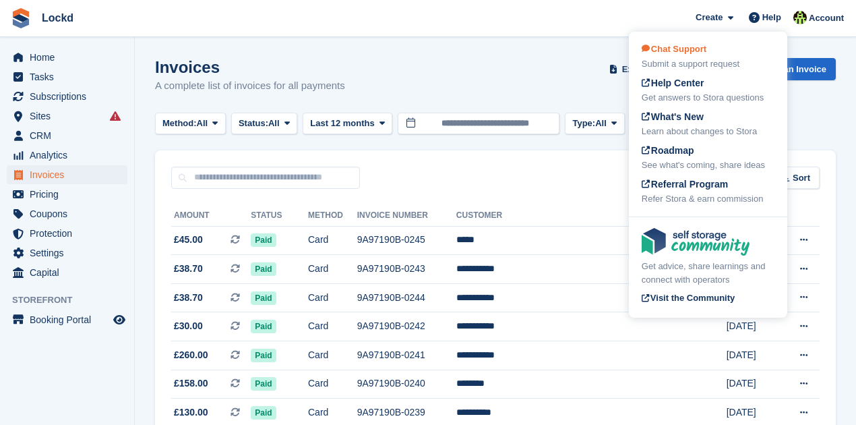
click at [703, 52] on span "Chat Support" at bounding box center [674, 49] width 65 height 10
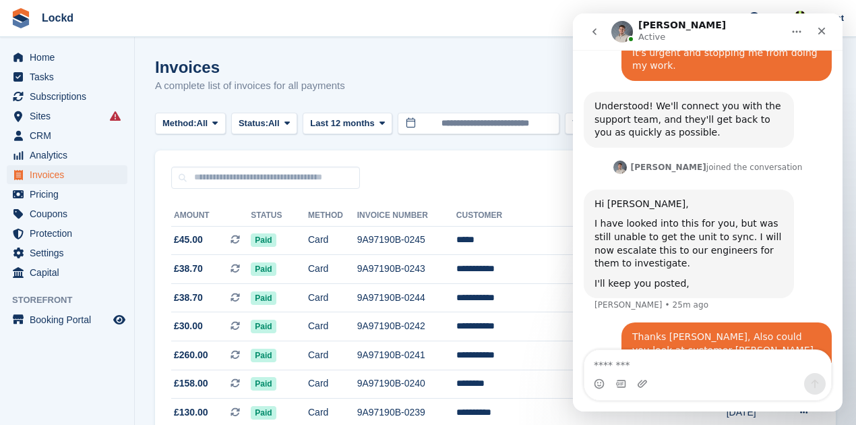
scroll to position [704, 0]
